Goal: Register for event/course

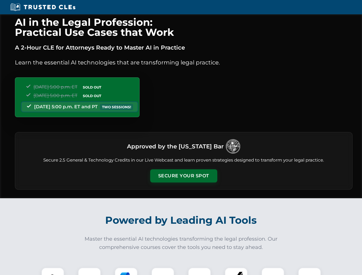
click at [183, 176] on button "Secure Your Spot" at bounding box center [183, 175] width 67 height 13
click at [53, 272] on img at bounding box center [52, 279] width 17 height 17
click at [89, 272] on div at bounding box center [89, 279] width 23 height 23
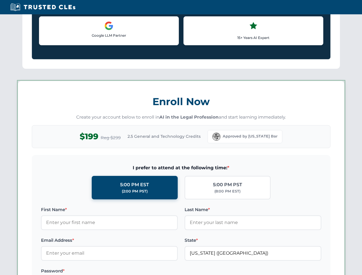
click at [163, 272] on label "Password *" at bounding box center [109, 271] width 137 height 7
